Goal: Find specific page/section: Find specific page/section

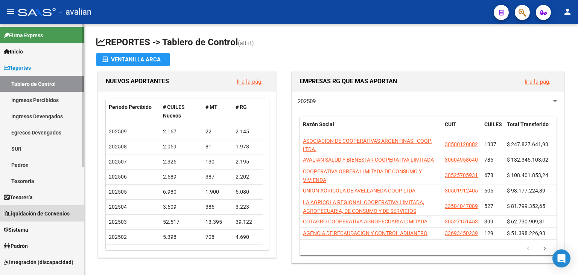
click at [11, 208] on link "Liquidación de Convenios" at bounding box center [42, 213] width 84 height 16
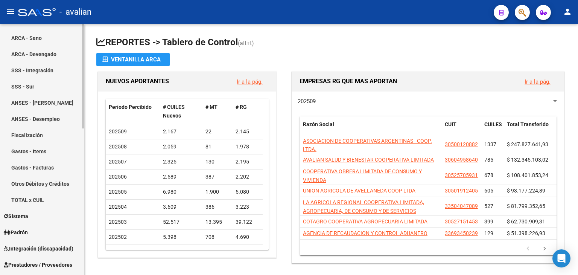
scroll to position [173, 0]
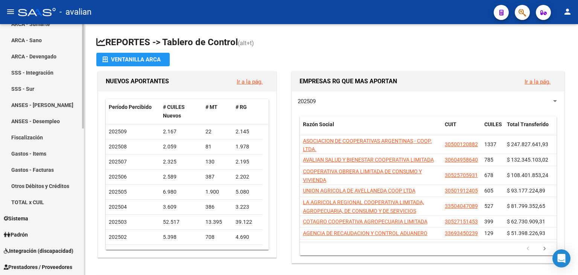
click at [83, 170] on div at bounding box center [83, 148] width 2 height 104
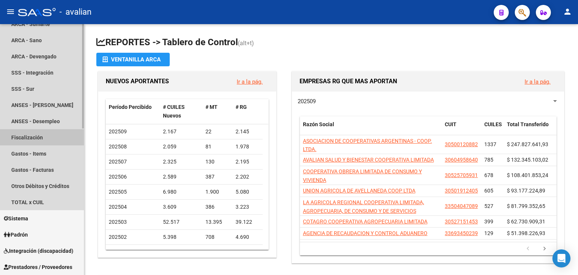
click at [32, 134] on link "Fiscalización" at bounding box center [42, 137] width 84 height 16
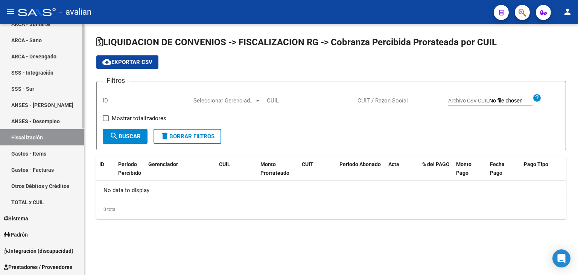
checkbox input "true"
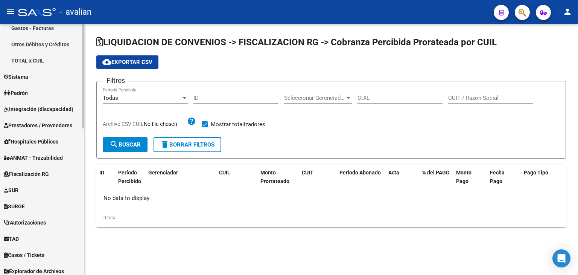
scroll to position [319, 0]
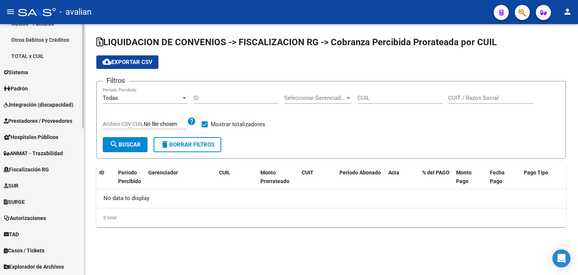
click at [75, 185] on div "Firma Express Inicio Calendario SSS Instructivos Contacto OS Reportes Tablero d…" at bounding box center [43, 6] width 86 height 602
click at [47, 171] on span "Fiscalización RG" at bounding box center [26, 169] width 45 height 8
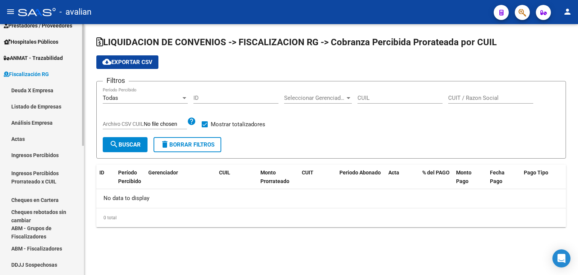
scroll to position [141, 0]
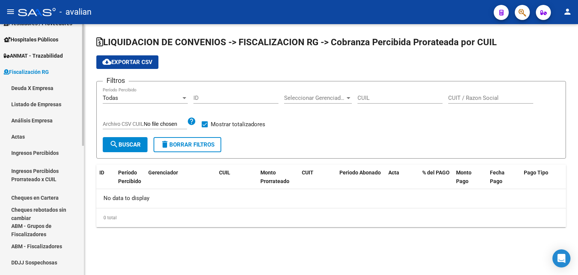
click at [82, 116] on div at bounding box center [83, 154] width 2 height 122
click at [44, 91] on link "Deuda X Empresa" at bounding box center [42, 88] width 84 height 16
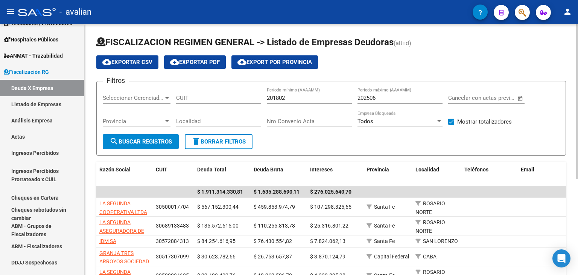
drag, startPoint x: 575, startPoint y: 120, endPoint x: 578, endPoint y: 172, distance: 51.6
click at [578, 172] on div "FISCALIZACION REGIMEN GENERAL -> Listado de Empresas Deudoras (alt+d) cloud_dow…" at bounding box center [331, 224] width 495 height 400
click at [561, 157] on div "FISCALIZACION REGIMEN GENERAL -> Listado de Empresas Deudoras (alt+d) cloud_dow…" at bounding box center [331, 218] width 470 height 364
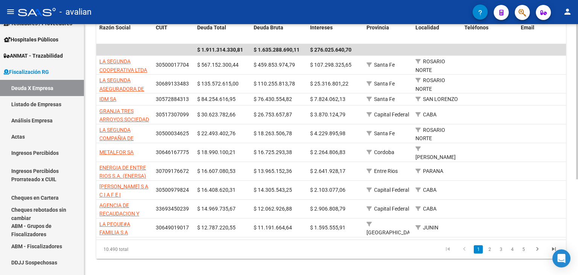
scroll to position [142, 0]
click at [573, 232] on div "FISCALIZACION REGIMEN GENERAL -> Listado de Empresas Deudoras (alt+d) cloud_dow…" at bounding box center [331, 82] width 495 height 400
